Goal: Task Accomplishment & Management: Manage account settings

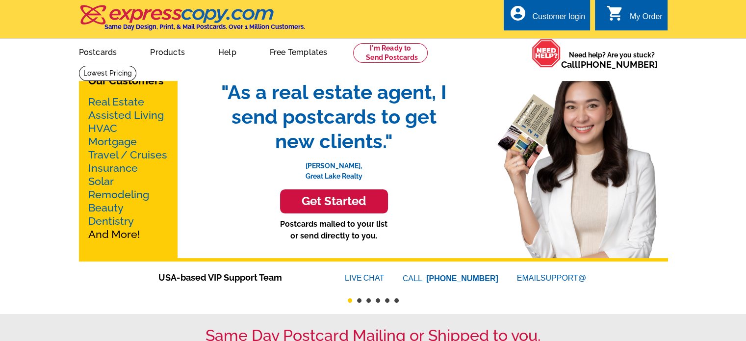
click at [569, 17] on div "Customer login" at bounding box center [558, 19] width 53 height 14
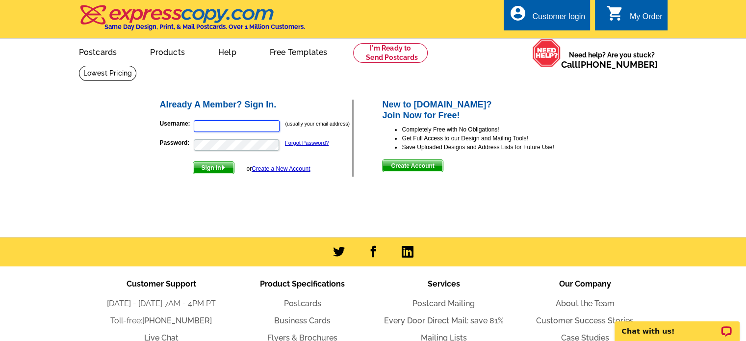
type input "[EMAIL_ADDRESS][DOMAIN_NAME]"
click at [214, 166] on span "Sign In" at bounding box center [213, 168] width 41 height 12
